Goal: Transaction & Acquisition: Purchase product/service

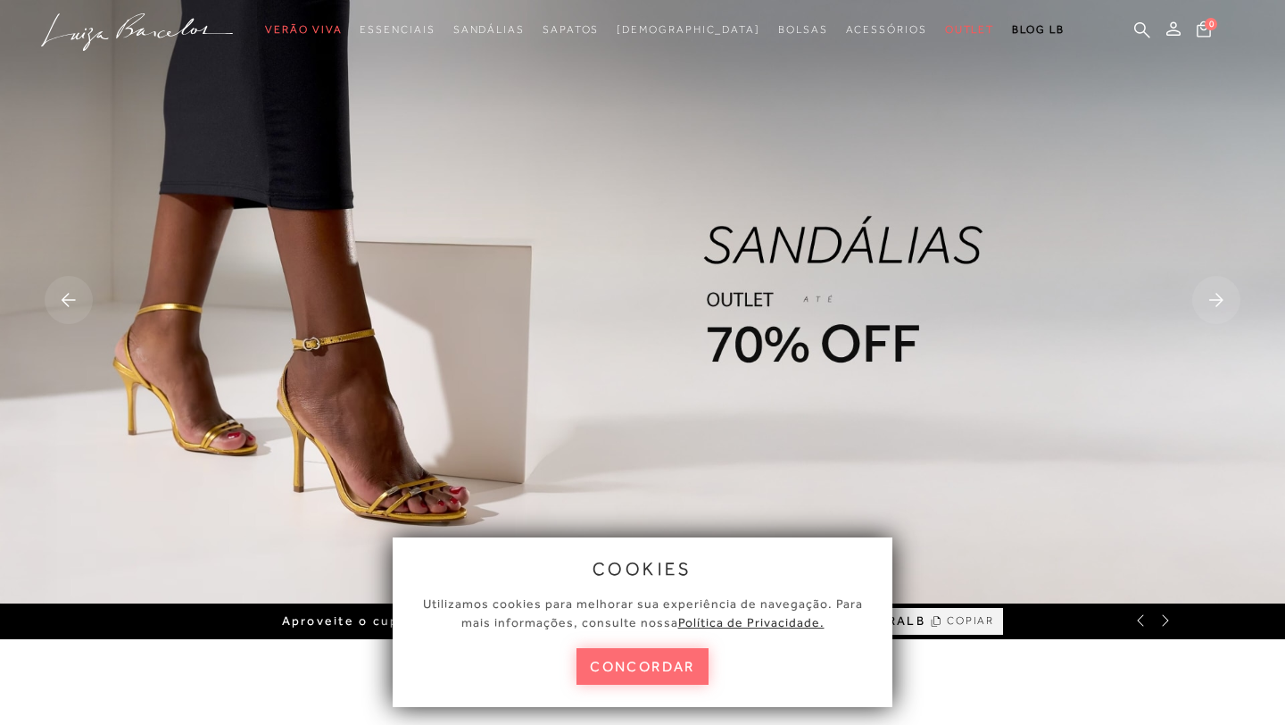
click at [684, 673] on button "concordar" at bounding box center [643, 666] width 132 height 37
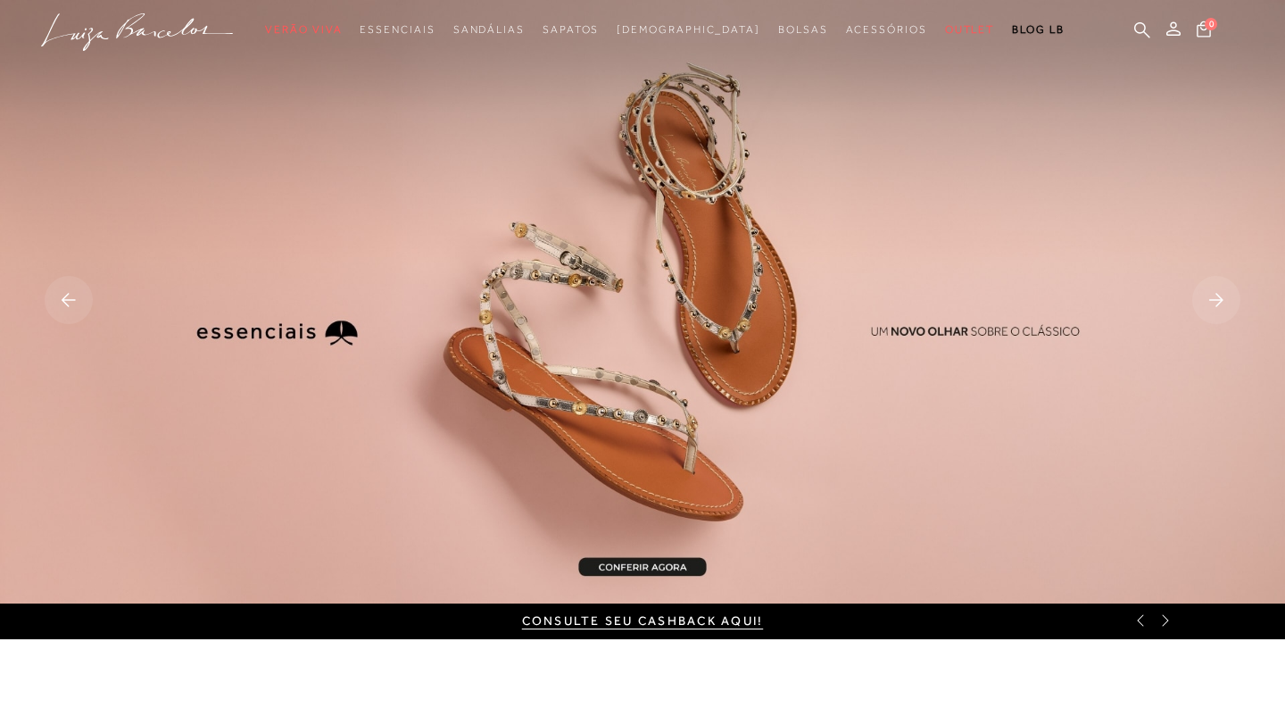
click at [782, 272] on img at bounding box center [642, 301] width 1285 height 603
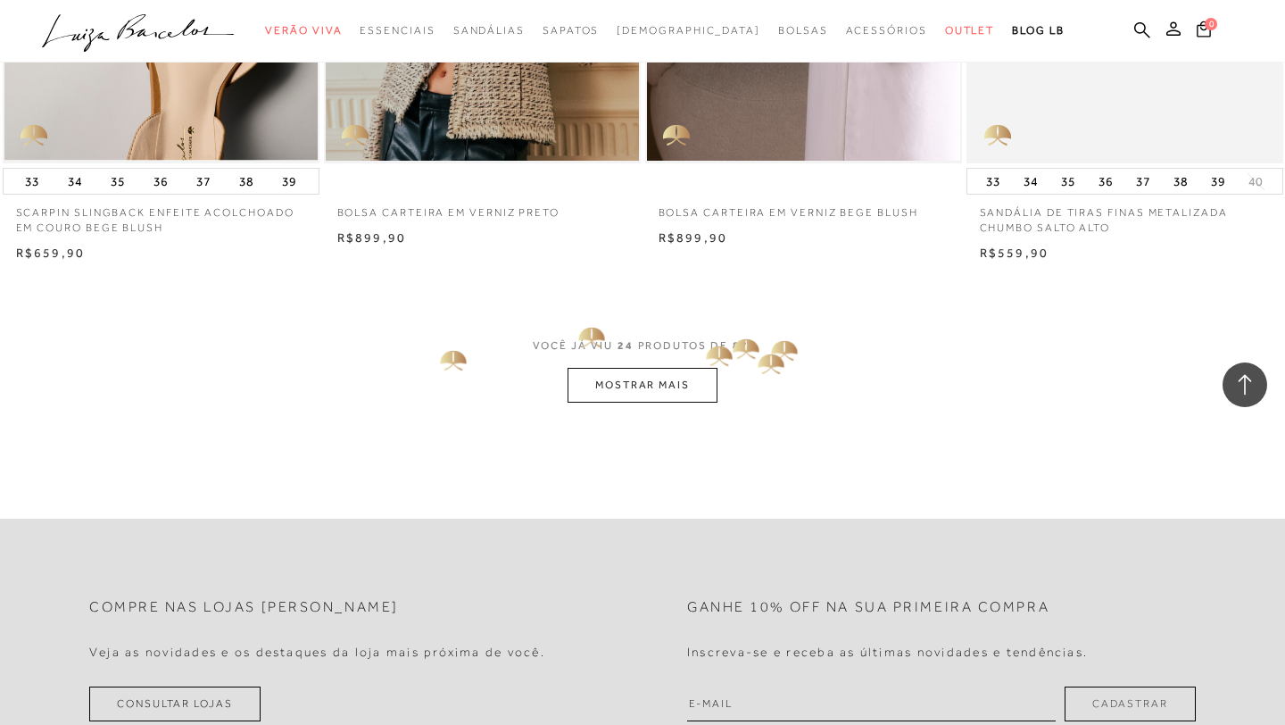
scroll to position [3406, 0]
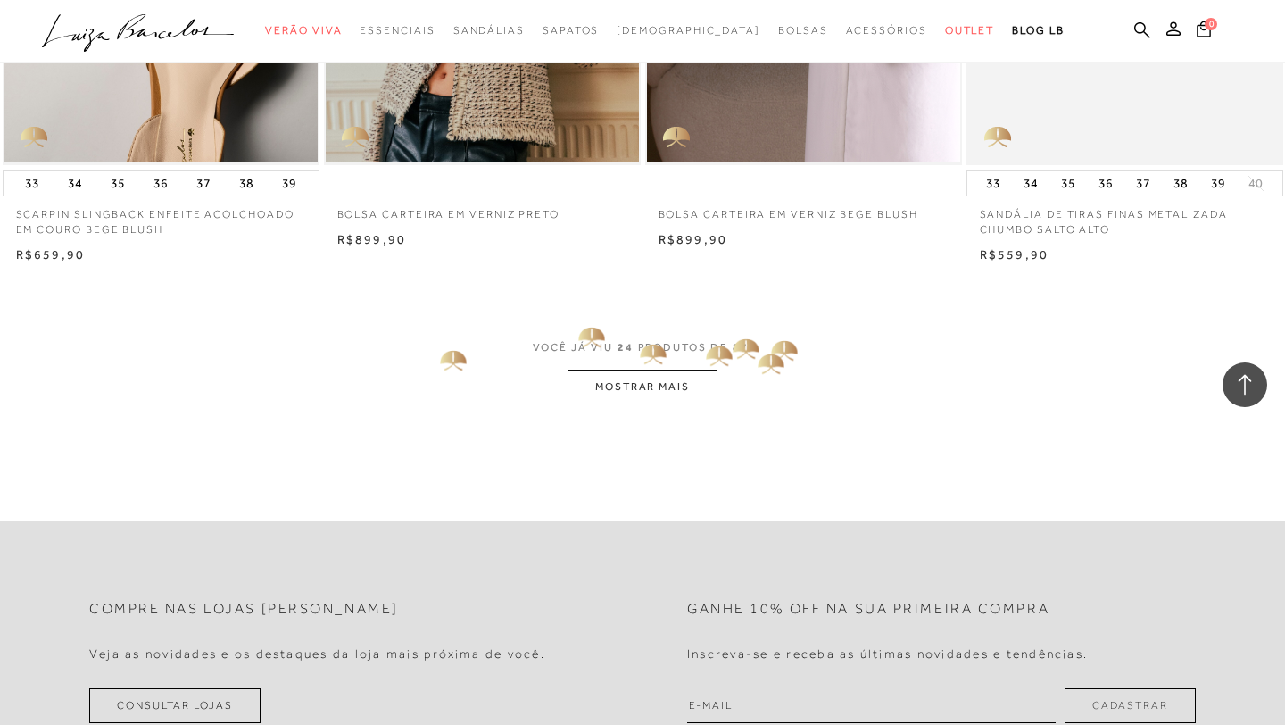
click at [638, 353] on span "VOCÊ JÁ VIU 24 PRODUTOS DE 87" at bounding box center [643, 353] width 220 height 32
click at [641, 369] on button "MOSTRAR MAIS" at bounding box center [643, 386] width 150 height 35
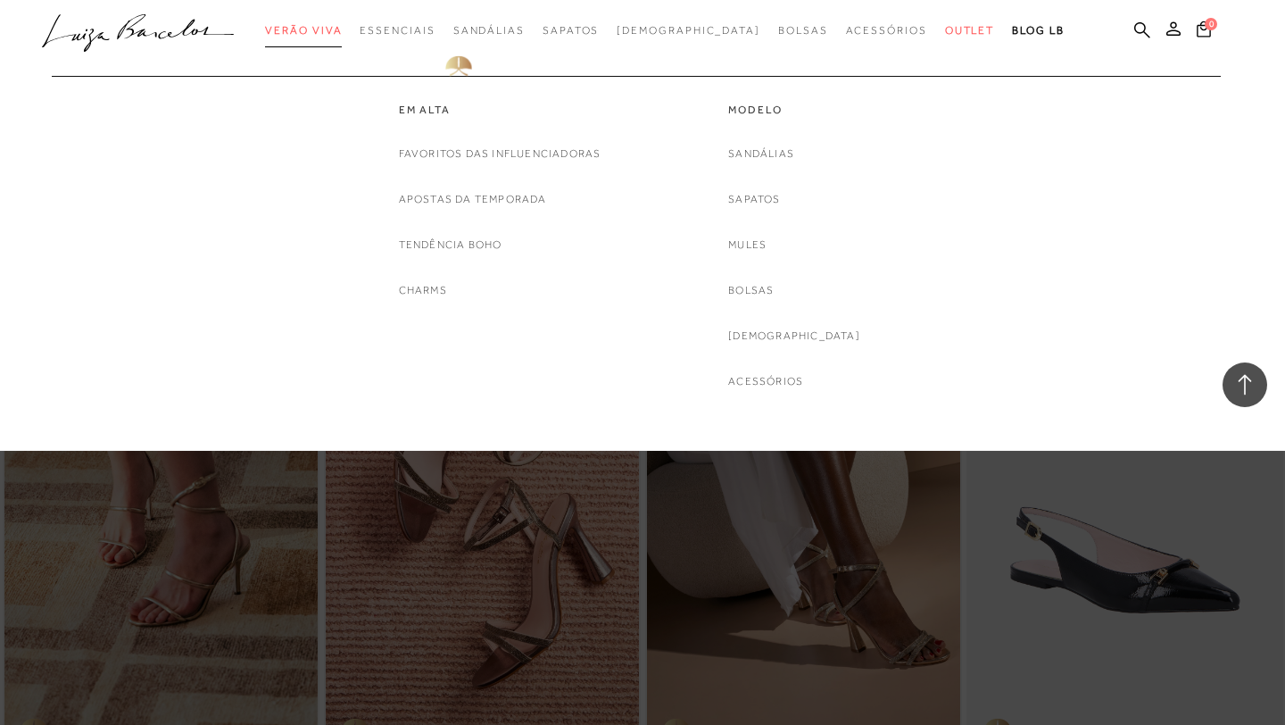
scroll to position [3410, 0]
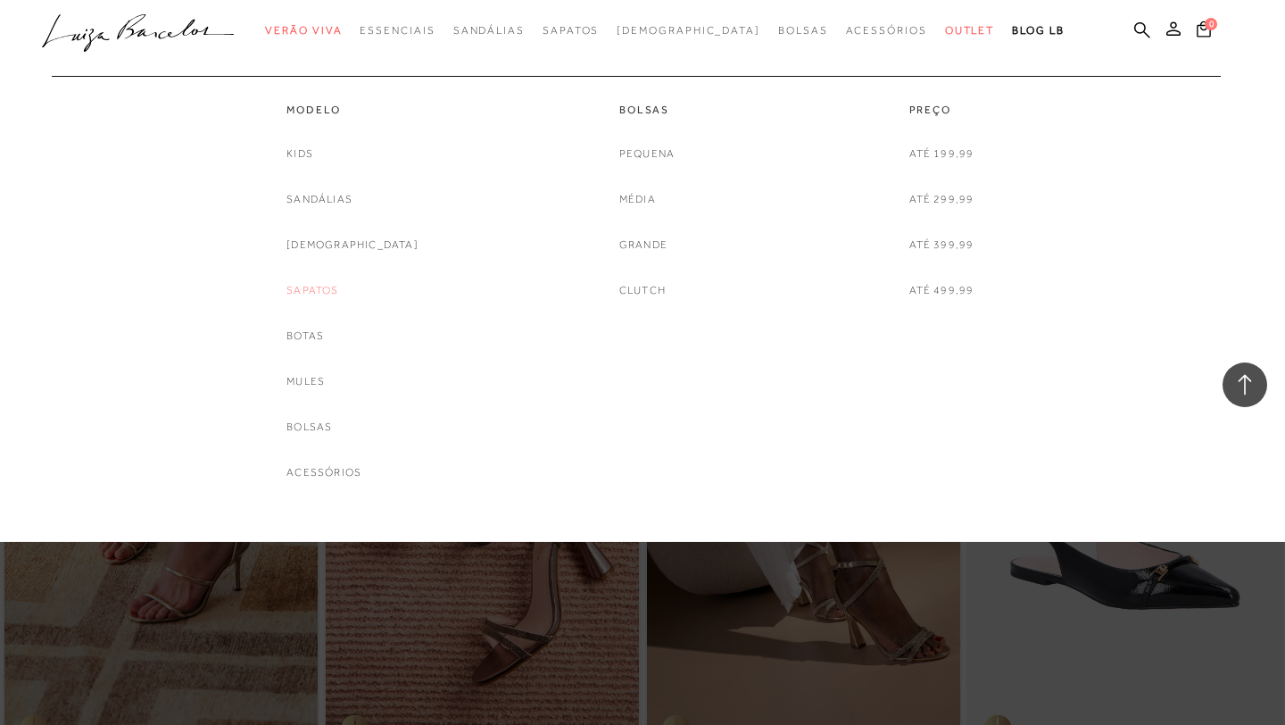
click at [338, 288] on link "Sapatos" at bounding box center [312, 290] width 52 height 19
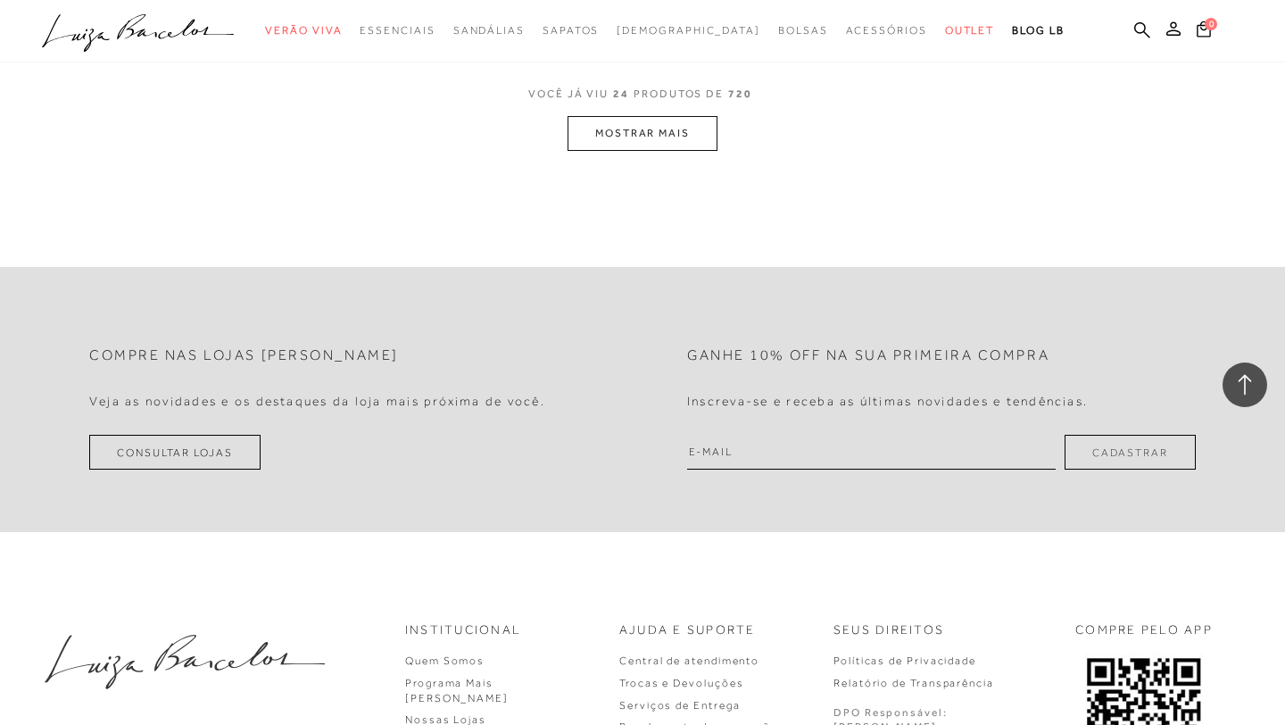
scroll to position [3768, 0]
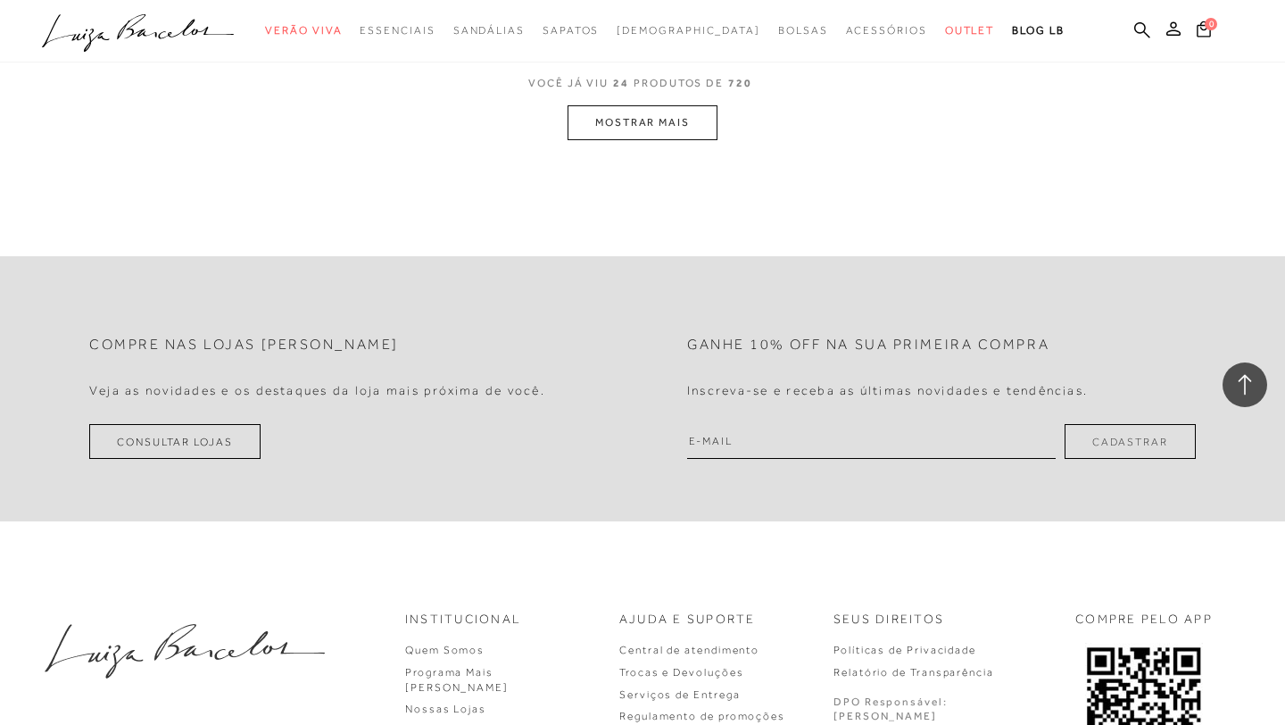
click at [669, 123] on button "MOSTRAR MAIS" at bounding box center [643, 122] width 150 height 35
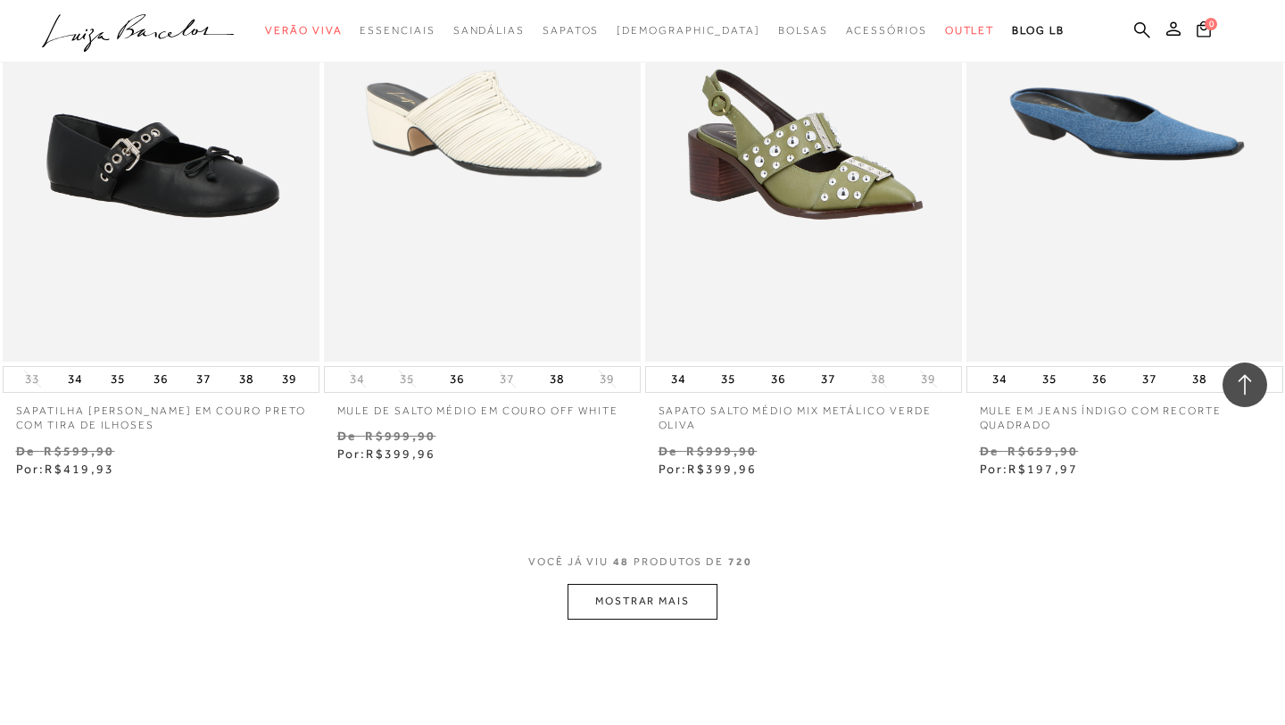
scroll to position [6960, 0]
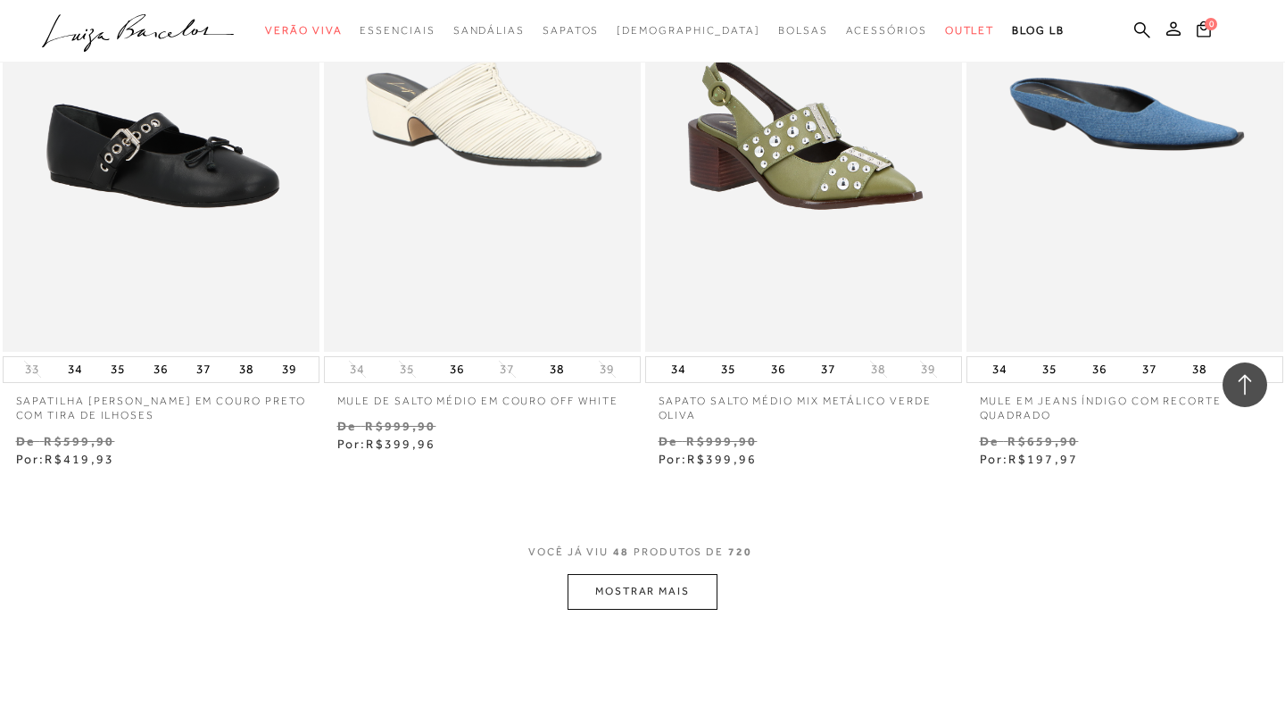
click at [659, 588] on button "MOSTRAR MAIS" at bounding box center [643, 591] width 150 height 35
